Goal: Information Seeking & Learning: Learn about a topic

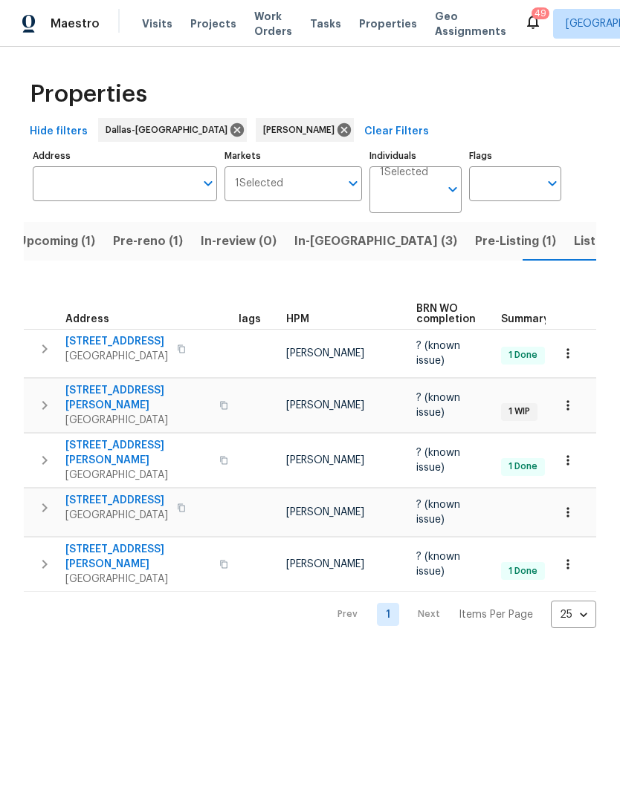
scroll to position [0, 16]
click at [573, 244] on span "Listed (9)" at bounding box center [601, 241] width 56 height 21
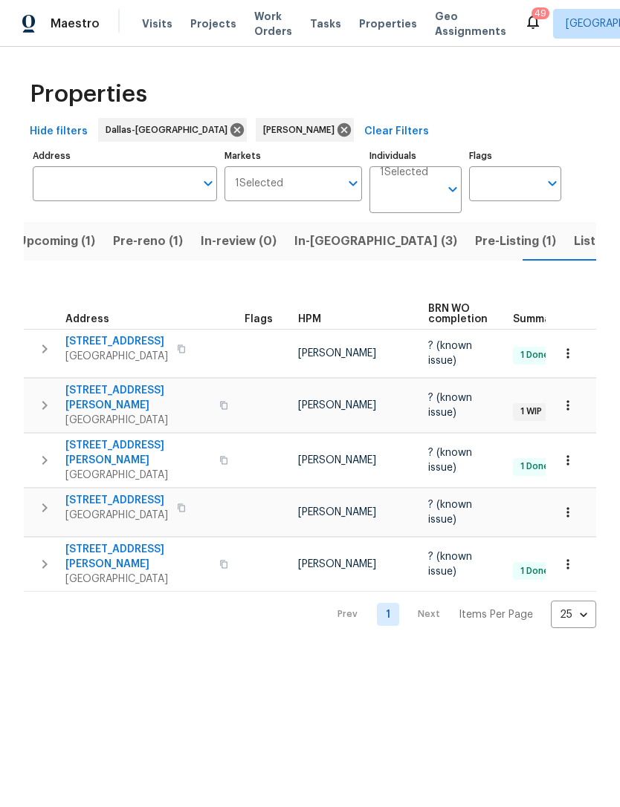
click at [573, 239] on span "Listed (9)" at bounding box center [601, 241] width 56 height 21
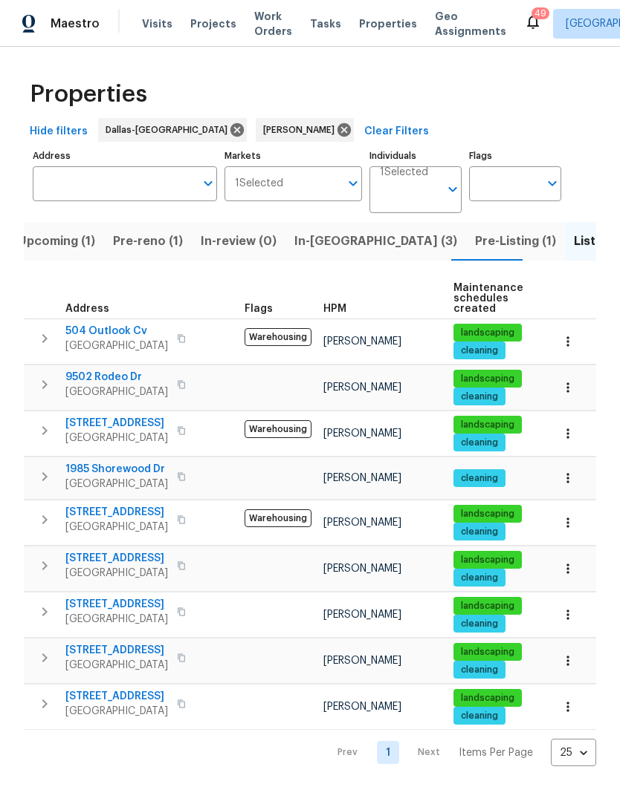
click at [475, 245] on span "Pre-Listing (1)" at bounding box center [515, 241] width 81 height 21
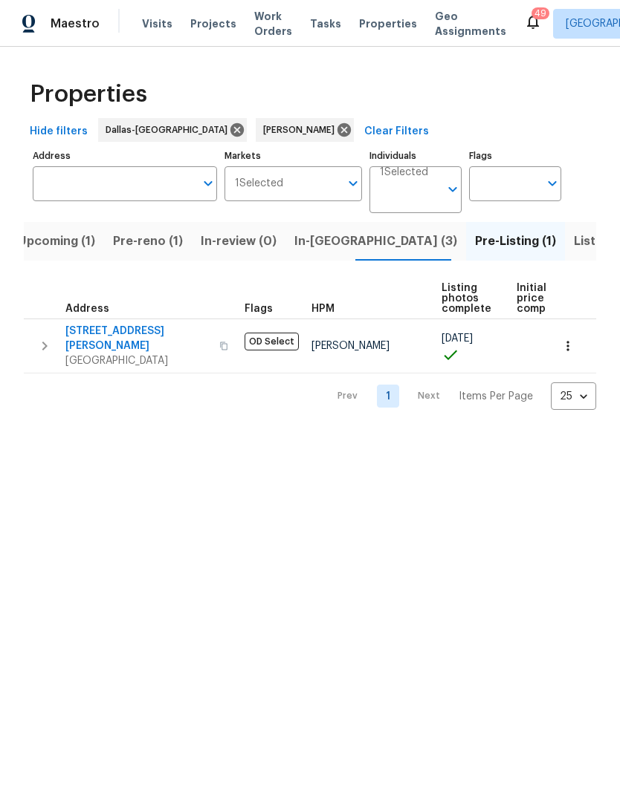
click at [316, 244] on span "In-[GEOGRAPHIC_DATA] (3)" at bounding box center [375, 241] width 163 height 21
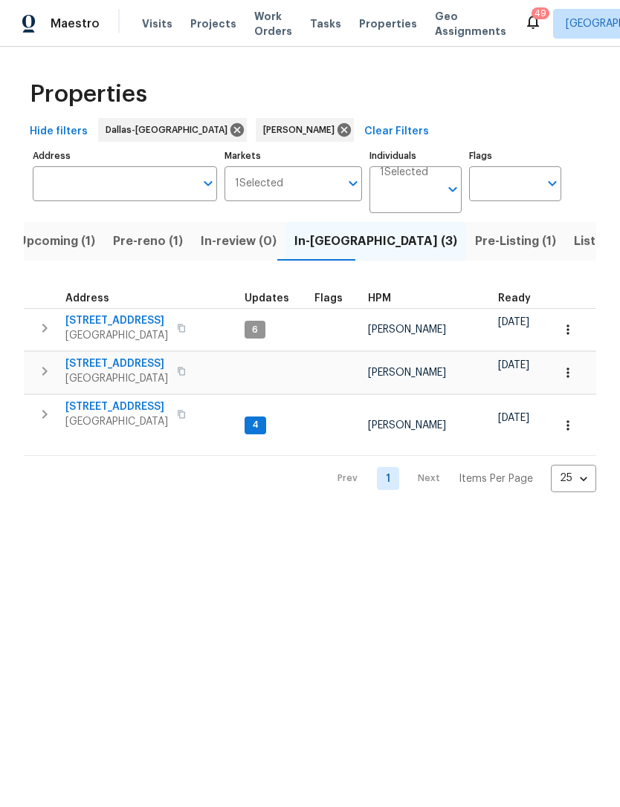
click at [137, 248] on span "Pre-reno (1)" at bounding box center [148, 241] width 70 height 21
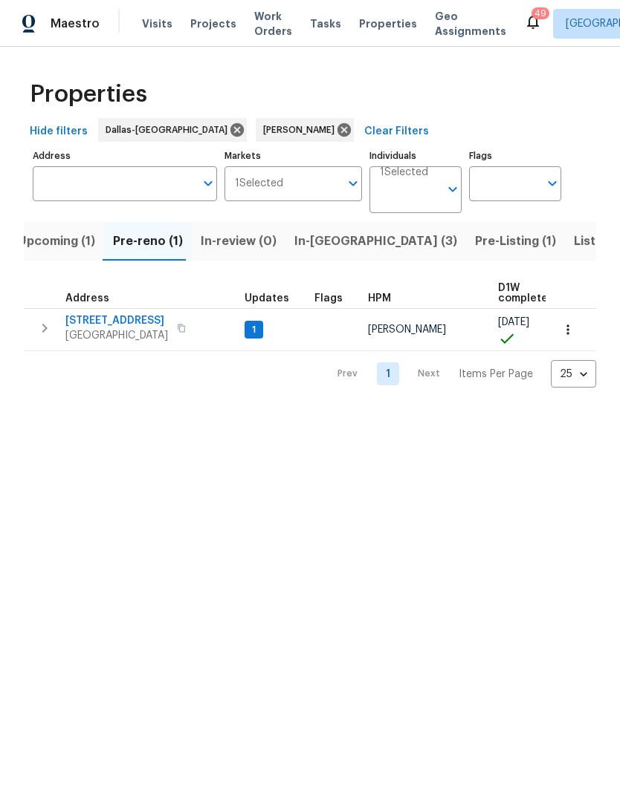
click at [54, 236] on span "Upcoming (1)" at bounding box center [56, 241] width 77 height 21
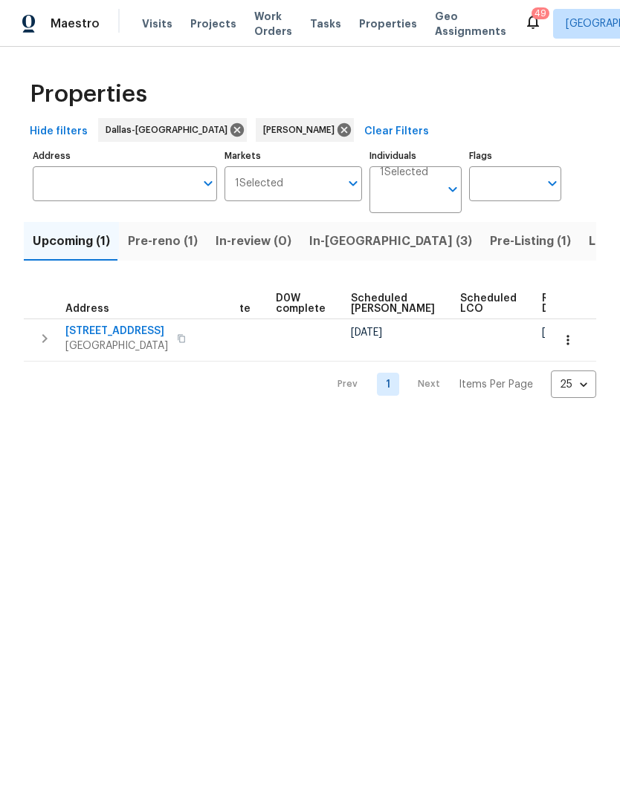
scroll to position [0, 372]
click at [163, 248] on span "Pre-reno (1)" at bounding box center [163, 241] width 70 height 21
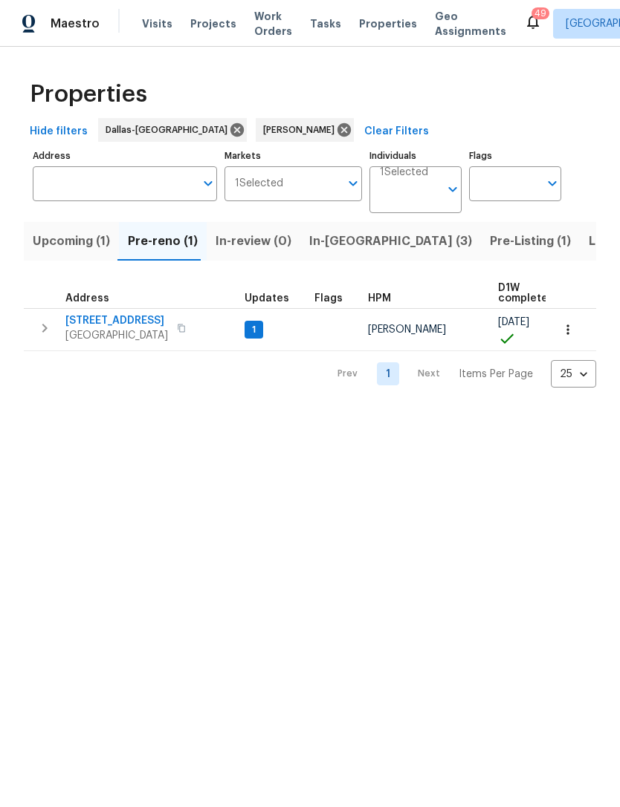
click at [355, 246] on span "In-[GEOGRAPHIC_DATA] (3)" at bounding box center [390, 241] width 163 height 21
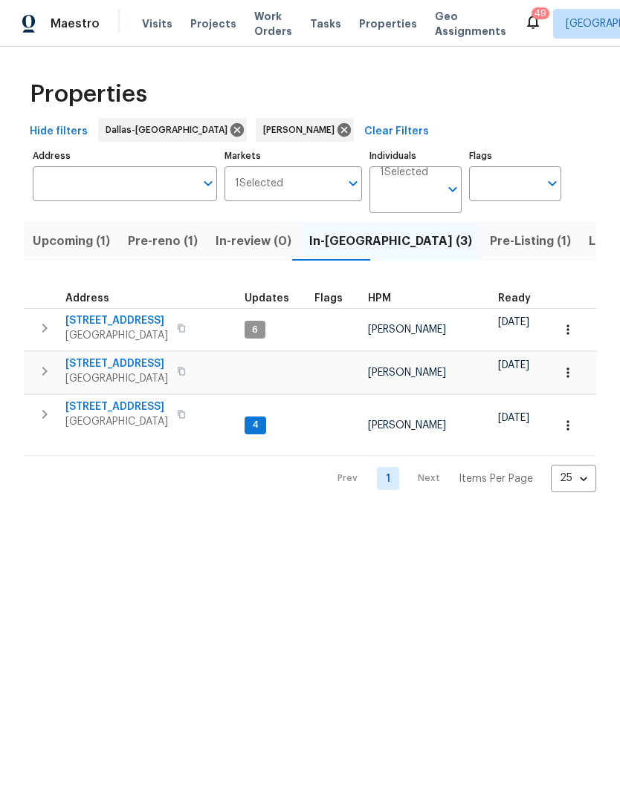
click at [490, 235] on span "Pre-Listing (1)" at bounding box center [530, 241] width 81 height 21
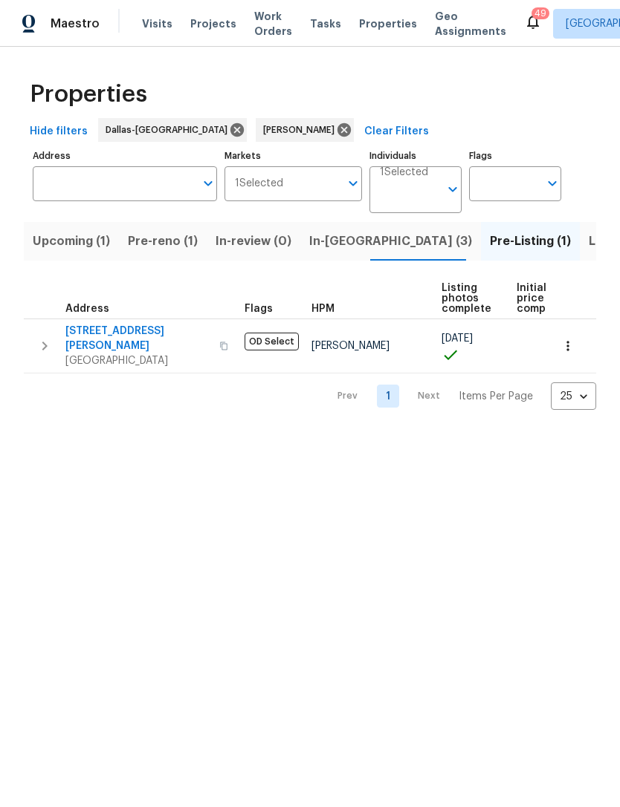
click at [579, 230] on button "Listed (9)" at bounding box center [616, 241] width 74 height 39
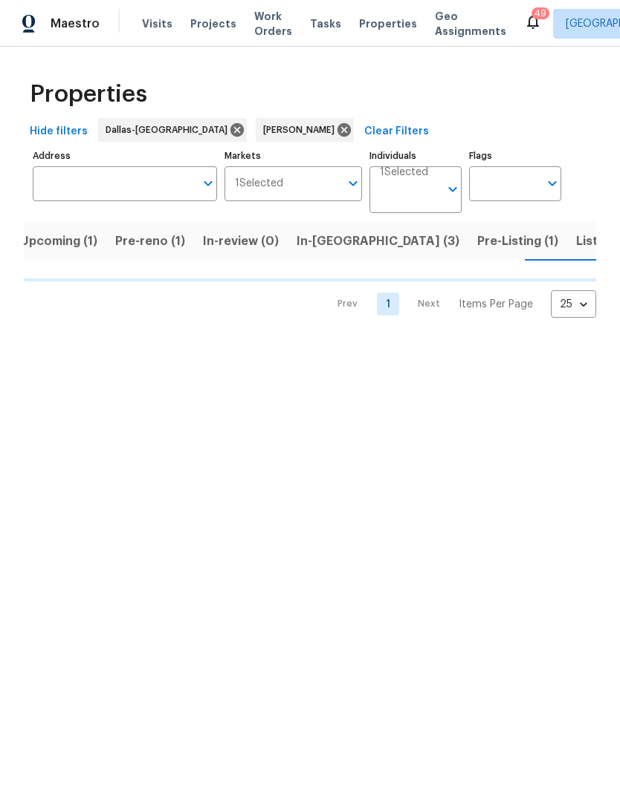
scroll to position [0, 15]
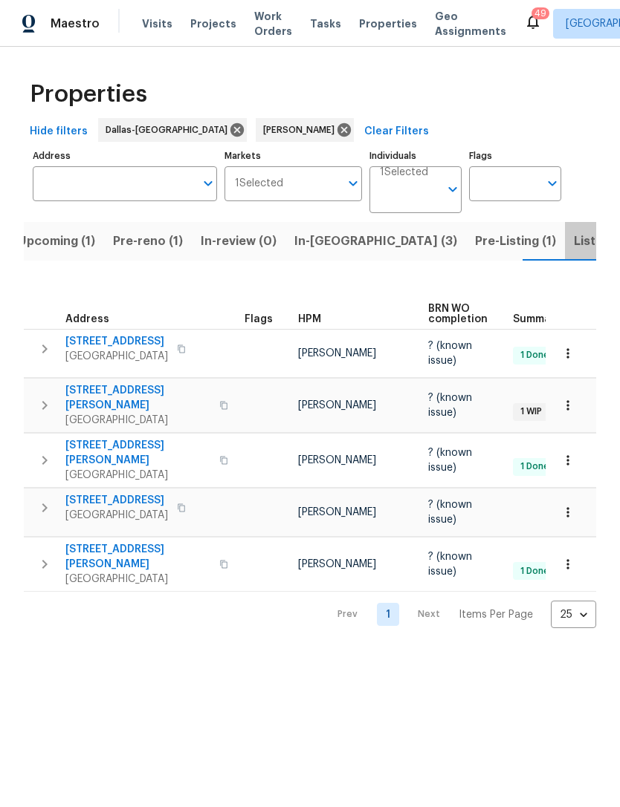
click at [565, 256] on button "Listed (9)" at bounding box center [602, 241] width 74 height 39
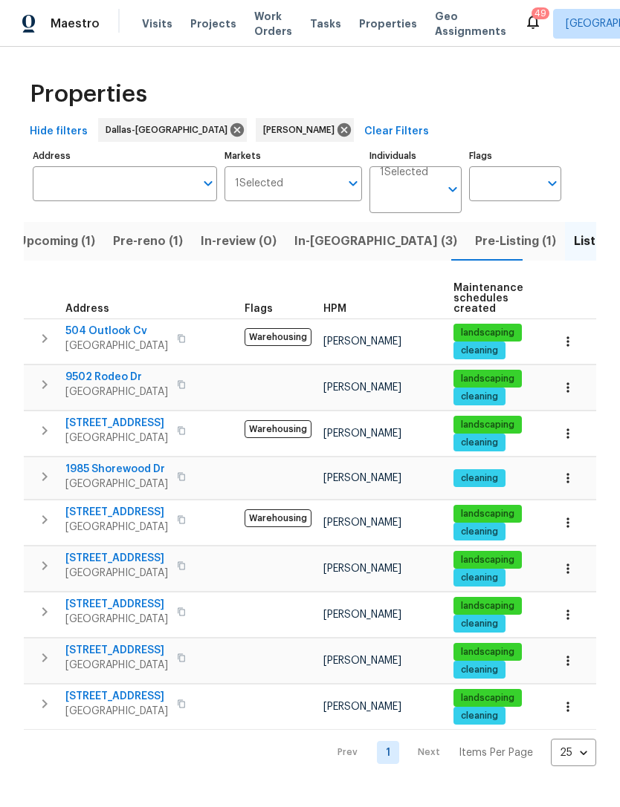
click at [475, 247] on span "Pre-Listing (1)" at bounding box center [515, 241] width 81 height 21
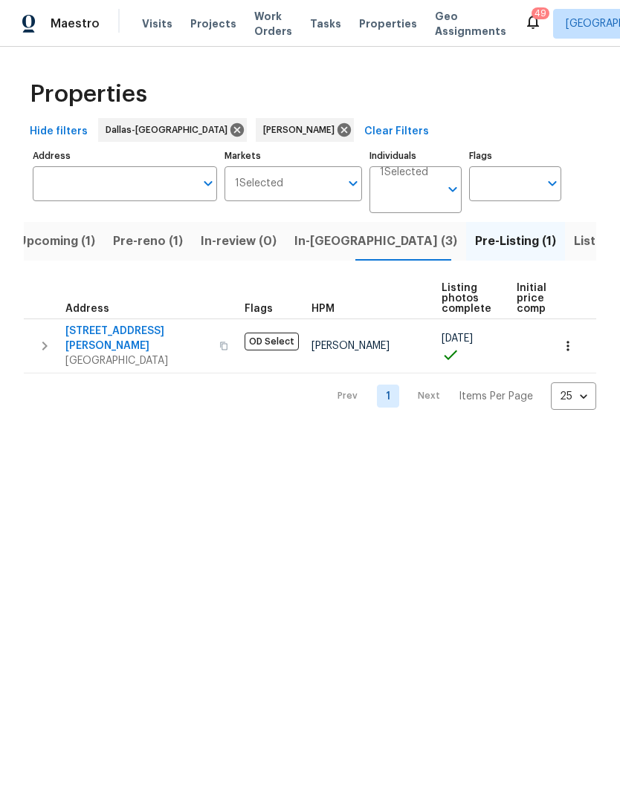
click at [316, 238] on span "In-[GEOGRAPHIC_DATA] (3)" at bounding box center [375, 241] width 163 height 21
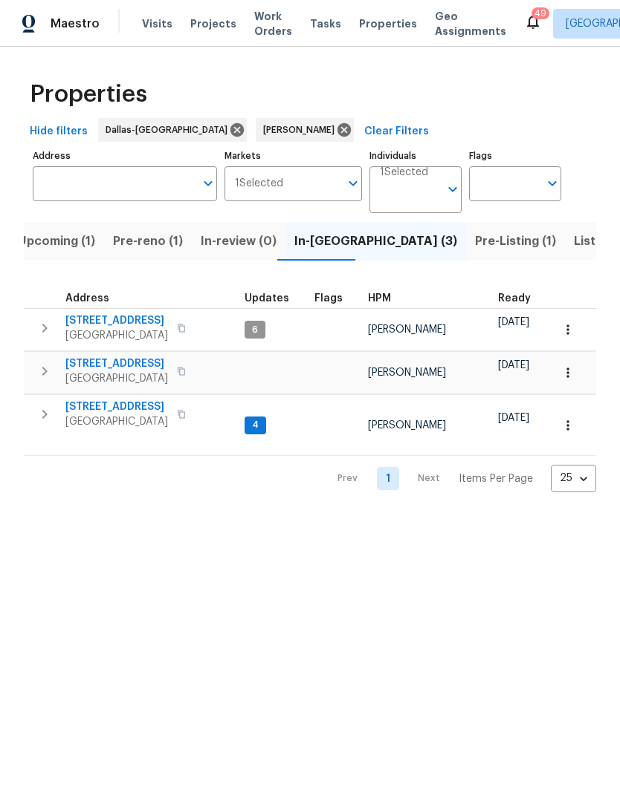
click at [573, 238] on span "Listed (9)" at bounding box center [601, 241] width 56 height 21
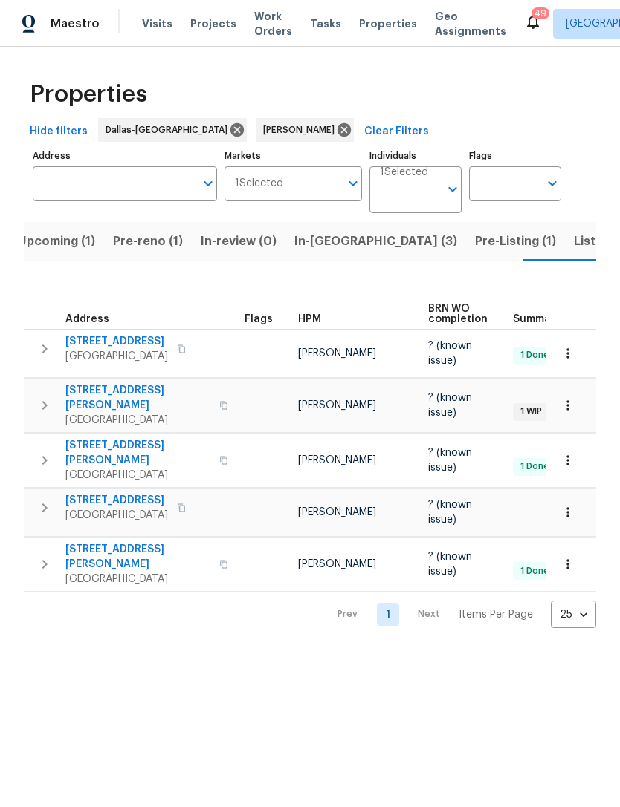
click at [475, 241] on span "Pre-Listing (1)" at bounding box center [515, 241] width 81 height 21
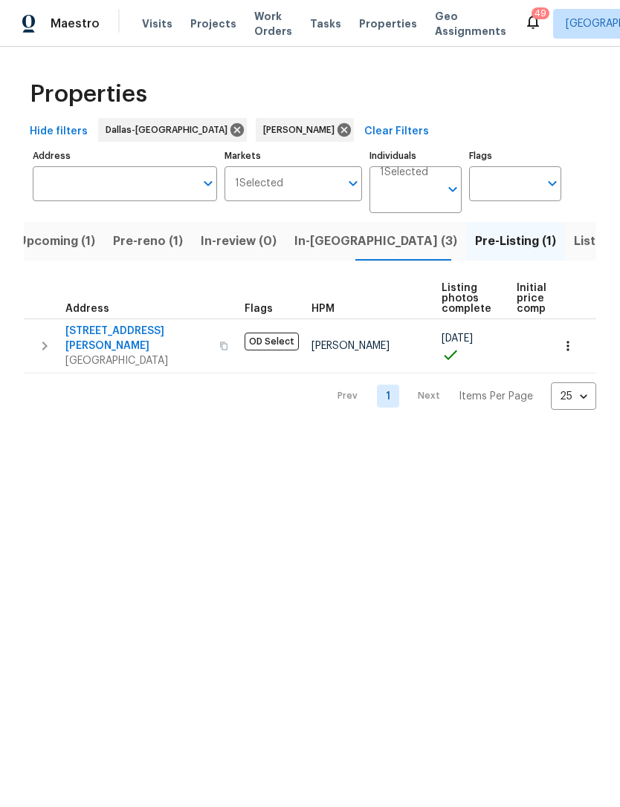
click at [111, 326] on span "[STREET_ADDRESS][PERSON_NAME]" at bounding box center [137, 339] width 145 height 30
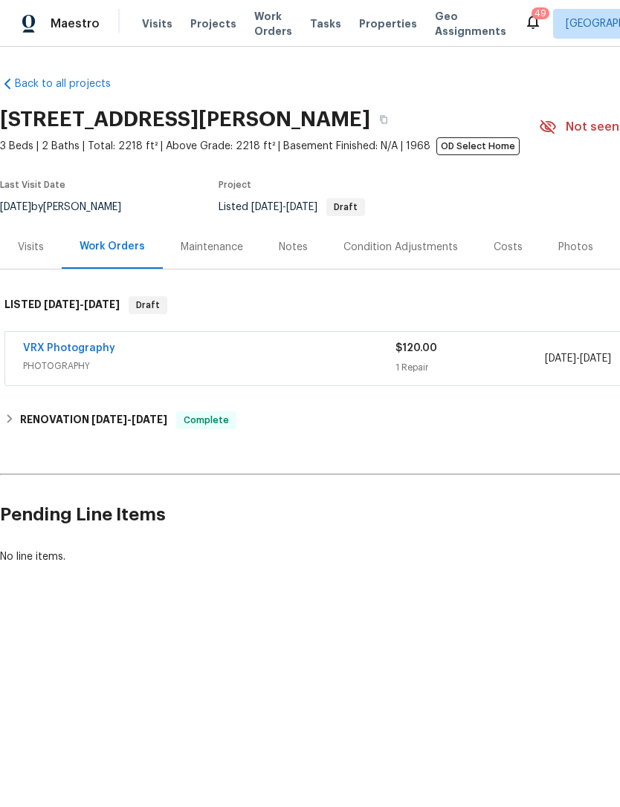
click at [558, 248] on div "Photos" at bounding box center [575, 247] width 35 height 15
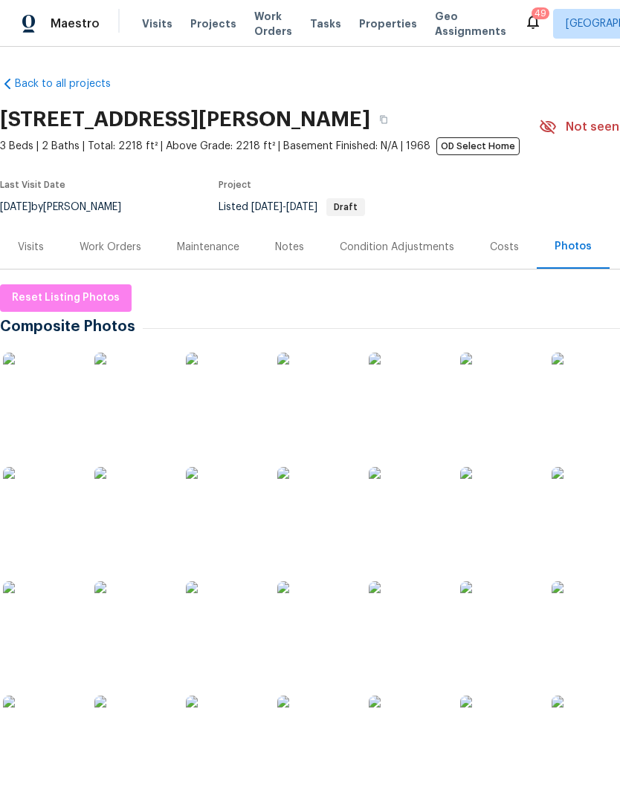
click at [52, 386] on img at bounding box center [40, 390] width 74 height 74
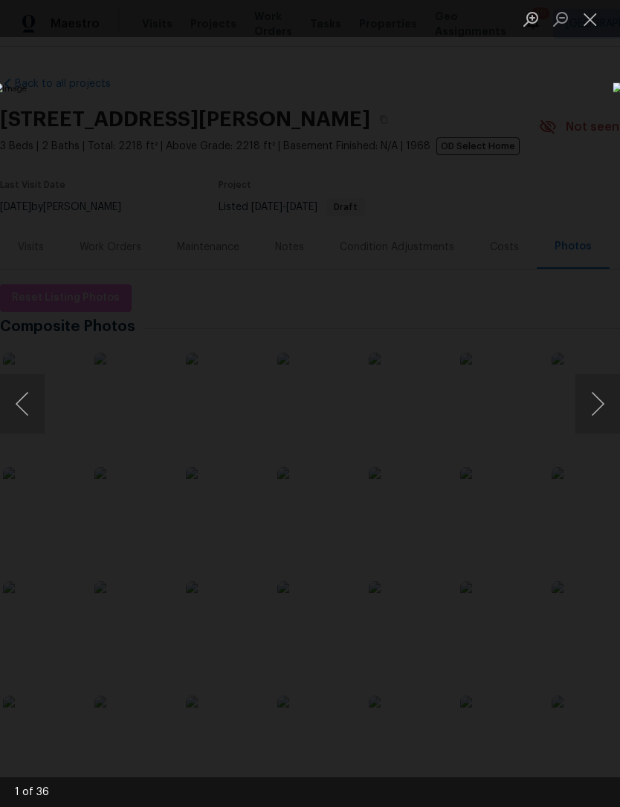
click at [585, 403] on button "Next image" at bounding box center [597, 403] width 45 height 59
click at [583, 404] on button "Next image" at bounding box center [597, 403] width 45 height 59
click at [585, 403] on button "Next image" at bounding box center [597, 403] width 45 height 59
click at [588, 403] on button "Next image" at bounding box center [597, 403] width 45 height 59
click at [585, 406] on button "Next image" at bounding box center [597, 403] width 45 height 59
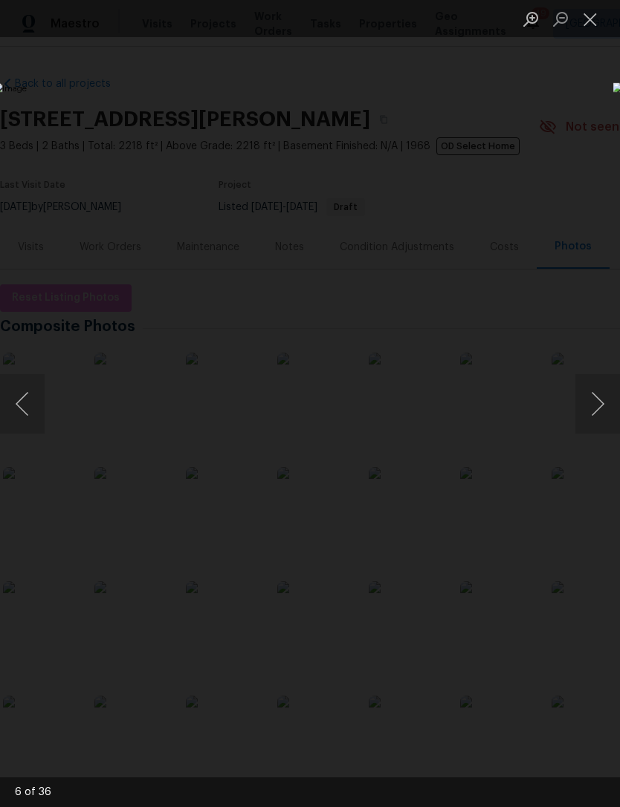
click at [582, 406] on button "Next image" at bounding box center [597, 403] width 45 height 59
click at [591, 410] on button "Next image" at bounding box center [597, 403] width 45 height 59
click at [587, 412] on button "Next image" at bounding box center [597, 403] width 45 height 59
click at [585, 411] on button "Next image" at bounding box center [597, 403] width 45 height 59
click at [591, 408] on button "Next image" at bounding box center [597, 403] width 45 height 59
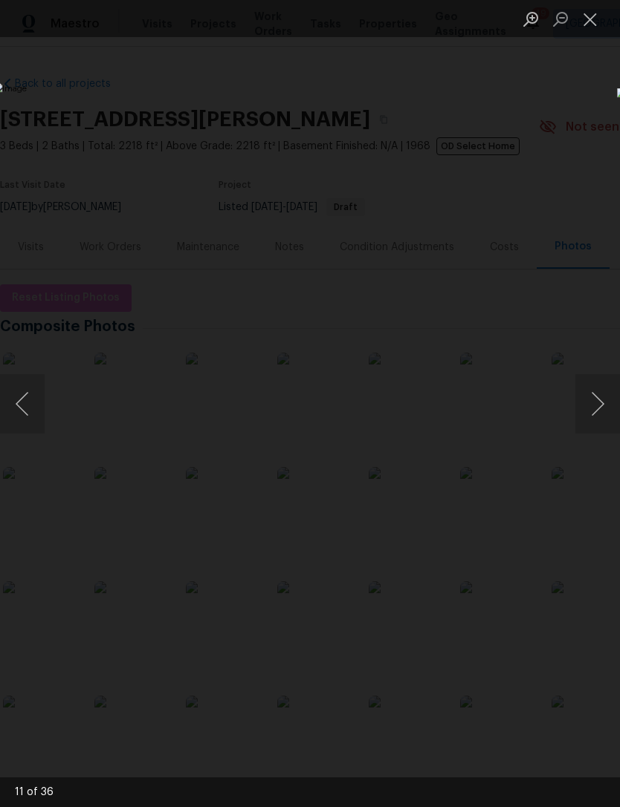
click at [589, 404] on button "Next image" at bounding box center [597, 403] width 45 height 59
click at [24, 394] on button "Previous image" at bounding box center [22, 403] width 45 height 59
click at [596, 402] on button "Next image" at bounding box center [597, 403] width 45 height 59
click at [22, 370] on img "Lightbox" at bounding box center [239, 403] width 484 height 631
click at [33, 397] on button "Previous image" at bounding box center [22, 403] width 45 height 59
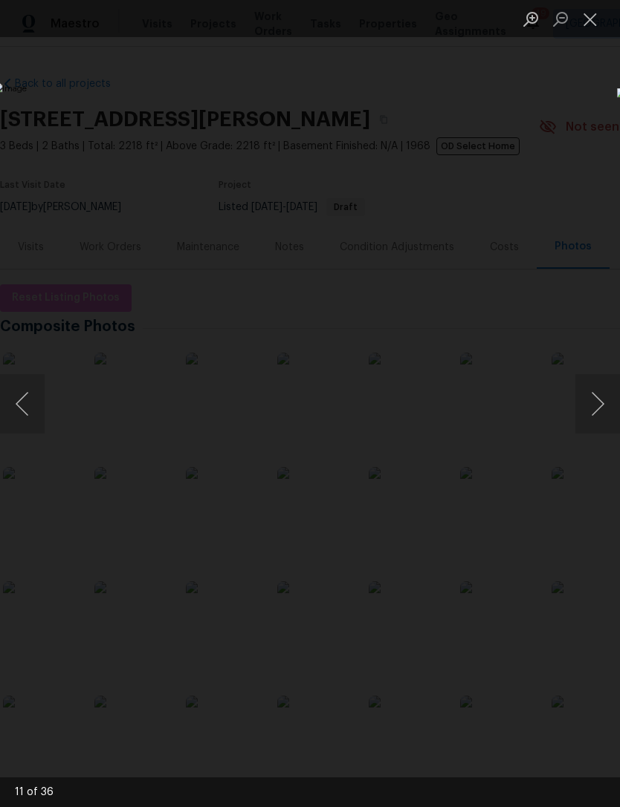
click at [30, 392] on button "Previous image" at bounding box center [22, 403] width 45 height 59
click at [590, 400] on button "Next image" at bounding box center [597, 403] width 45 height 59
click at [602, 411] on button "Next image" at bounding box center [597, 403] width 45 height 59
click at [597, 418] on button "Next image" at bounding box center [597, 403] width 45 height 59
click at [592, 413] on button "Next image" at bounding box center [597, 403] width 45 height 59
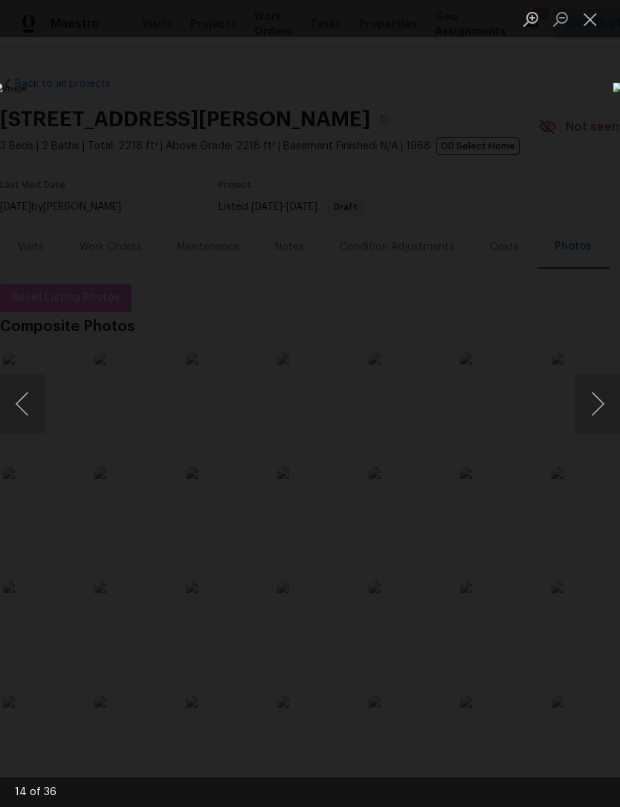
click at [591, 413] on button "Next image" at bounding box center [597, 403] width 45 height 59
click at [593, 412] on button "Next image" at bounding box center [597, 403] width 45 height 59
click at [589, 415] on button "Next image" at bounding box center [597, 403] width 45 height 59
click at [587, 415] on button "Next image" at bounding box center [597, 403] width 45 height 59
click at [584, 417] on button "Next image" at bounding box center [597, 403] width 45 height 59
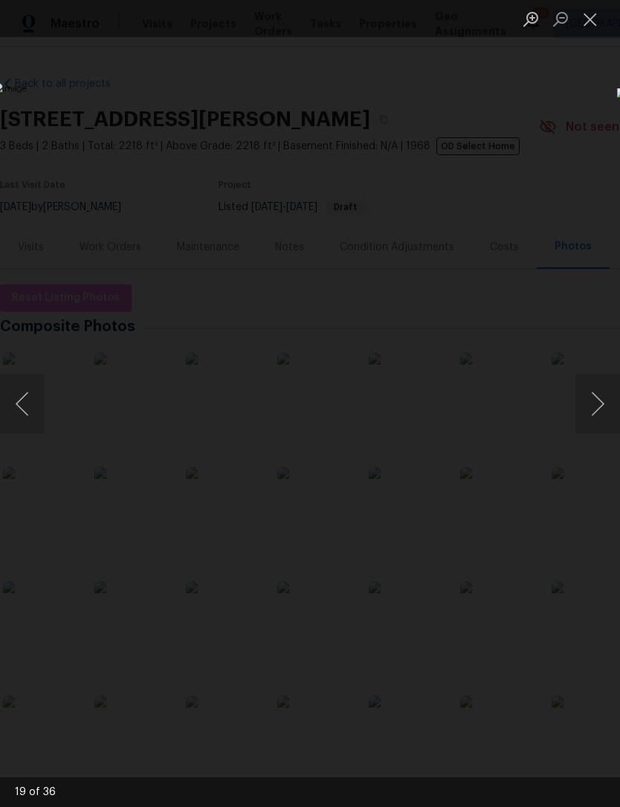
click at [585, 415] on button "Next image" at bounding box center [597, 403] width 45 height 59
click at [582, 417] on button "Next image" at bounding box center [597, 403] width 45 height 59
click at [592, 420] on button "Next image" at bounding box center [597, 403] width 45 height 59
click at [590, 424] on button "Next image" at bounding box center [597, 403] width 45 height 59
click at [588, 417] on button "Next image" at bounding box center [597, 403] width 45 height 59
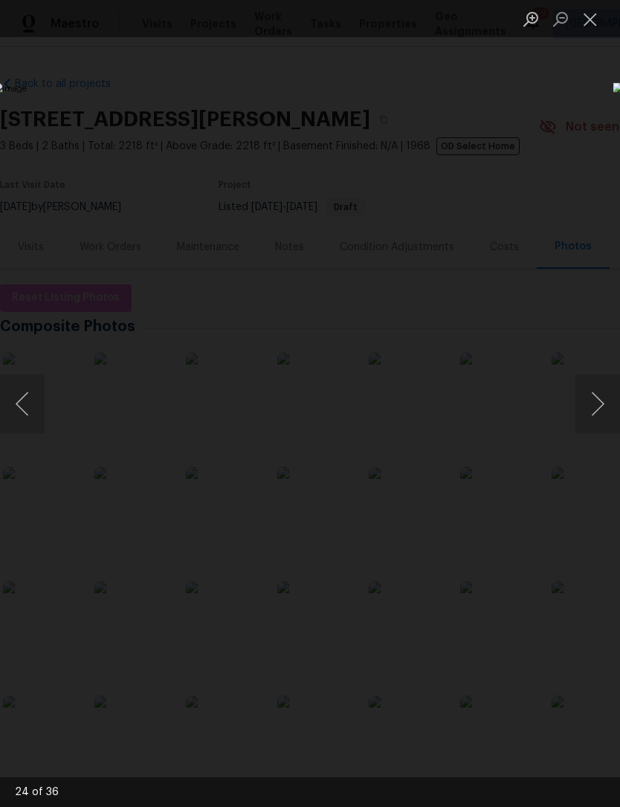
click at [589, 421] on button "Next image" at bounding box center [597, 403] width 45 height 59
click at [590, 424] on button "Next image" at bounding box center [597, 403] width 45 height 59
click at [588, 422] on button "Next image" at bounding box center [597, 403] width 45 height 59
click at [585, 420] on button "Next image" at bounding box center [597, 403] width 45 height 59
click at [589, 420] on button "Next image" at bounding box center [597, 403] width 45 height 59
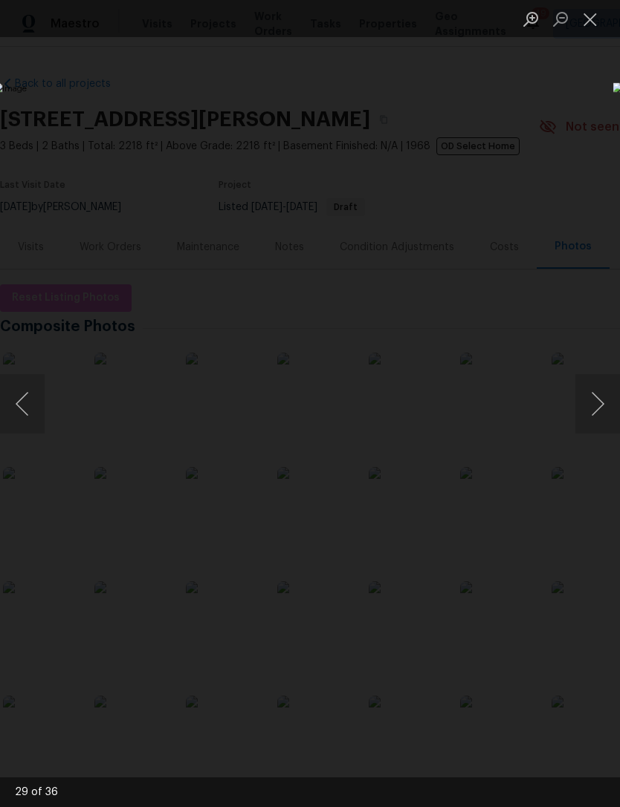
click at [590, 420] on button "Next image" at bounding box center [597, 403] width 45 height 59
click at [589, 421] on button "Next image" at bounding box center [597, 403] width 45 height 59
click at [585, 400] on button "Next image" at bounding box center [597, 403] width 45 height 59
click at [31, 401] on button "Previous image" at bounding box center [22, 403] width 45 height 59
click at [25, 406] on button "Previous image" at bounding box center [22, 403] width 45 height 59
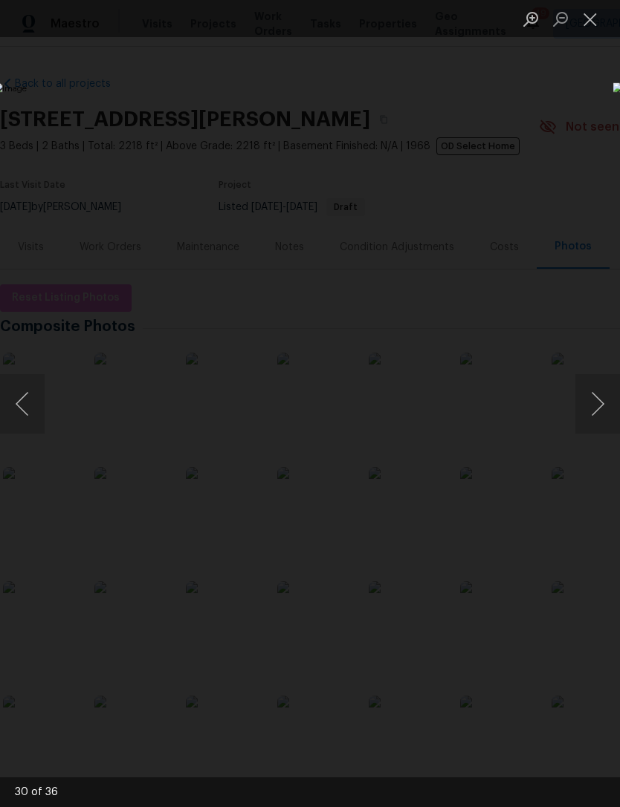
click at [601, 404] on button "Next image" at bounding box center [597, 403] width 45 height 59
click at [599, 411] on button "Next image" at bounding box center [597, 403] width 45 height 59
click at [602, 408] on button "Next image" at bounding box center [597, 403] width 45 height 59
click at [602, 404] on button "Next image" at bounding box center [597, 403] width 45 height 59
click at [599, 405] on button "Next image" at bounding box center [597, 403] width 45 height 59
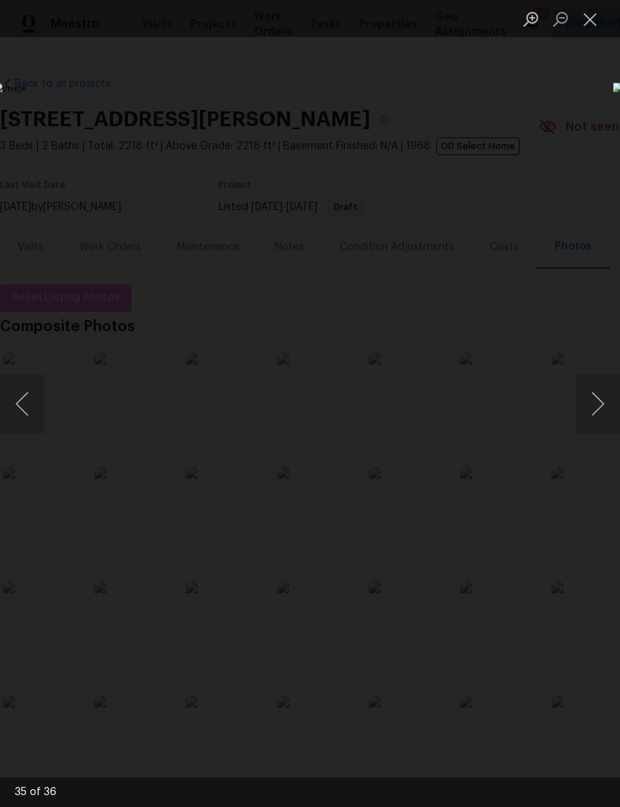
click at [602, 398] on button "Next image" at bounding box center [597, 403] width 45 height 59
click at [598, 403] on button "Next image" at bounding box center [597, 403] width 45 height 59
click at [596, 406] on button "Next image" at bounding box center [597, 403] width 45 height 59
click at [594, 414] on button "Next image" at bounding box center [597, 403] width 45 height 59
click at [594, 403] on button "Next image" at bounding box center [597, 403] width 45 height 59
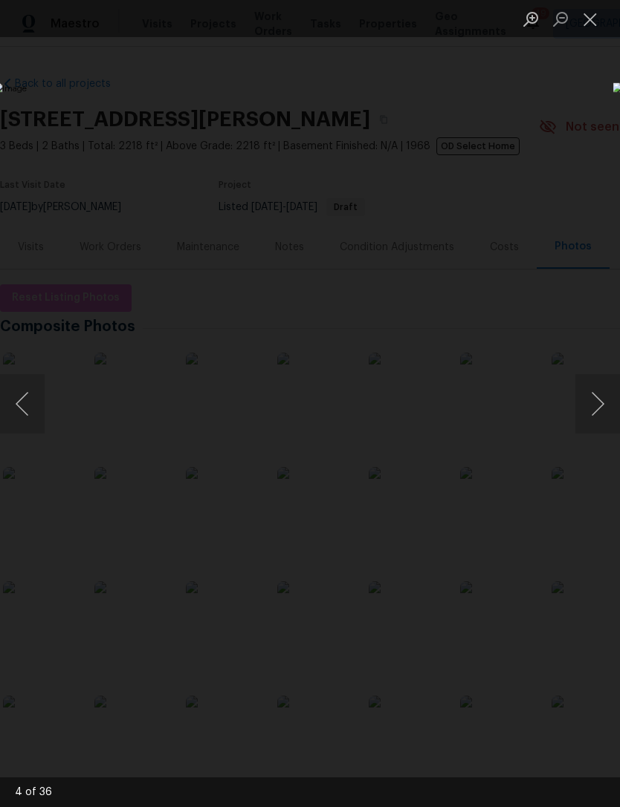
click at [594, 404] on button "Next image" at bounding box center [597, 403] width 45 height 59
click at [593, 389] on button "Next image" at bounding box center [597, 403] width 45 height 59
click at [585, 380] on button "Next image" at bounding box center [597, 403] width 45 height 59
click at [486, 393] on img "Lightbox" at bounding box center [239, 403] width 493 height 642
click at [591, 378] on button "Next image" at bounding box center [597, 403] width 45 height 59
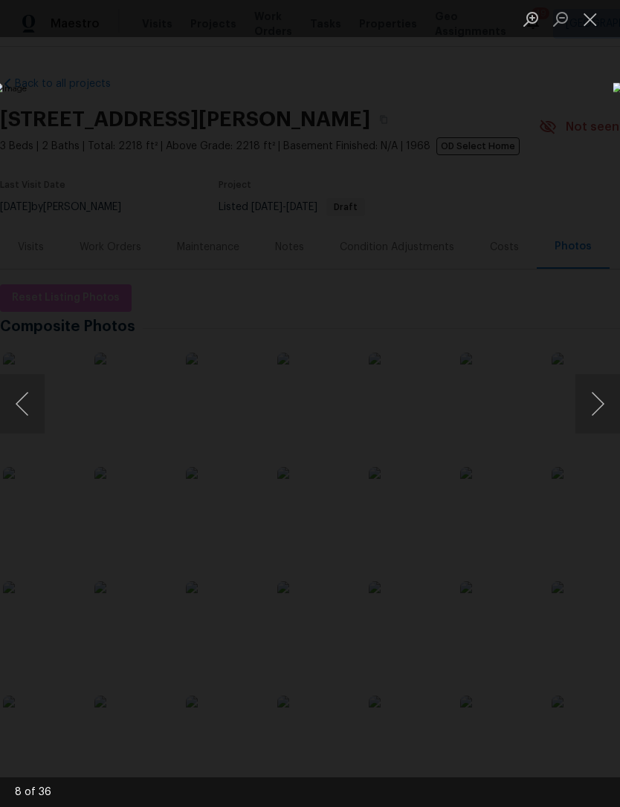
click at [596, 390] on button "Next image" at bounding box center [597, 403] width 45 height 59
